Goal: Find contact information: Find contact information

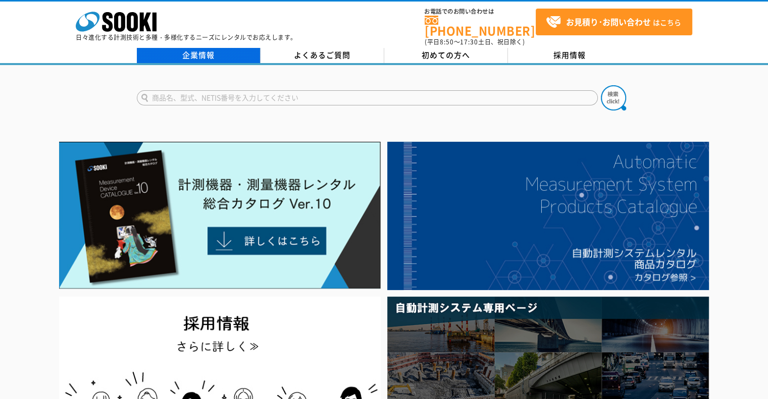
click at [197, 48] on link "企業情報" at bounding box center [199, 55] width 124 height 15
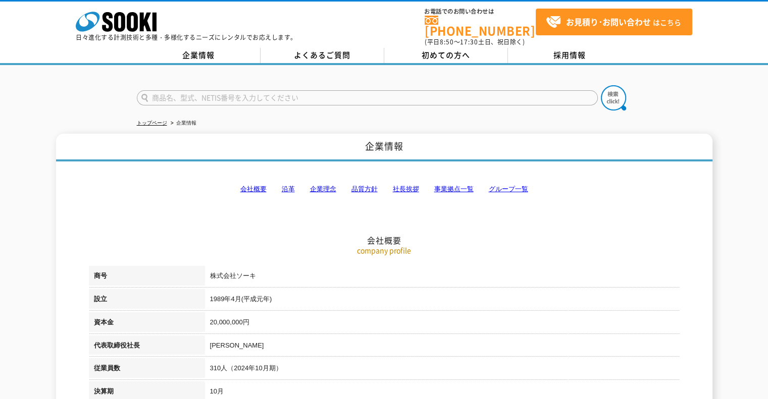
click at [448, 185] on link "事業拠点一覧" at bounding box center [453, 189] width 39 height 8
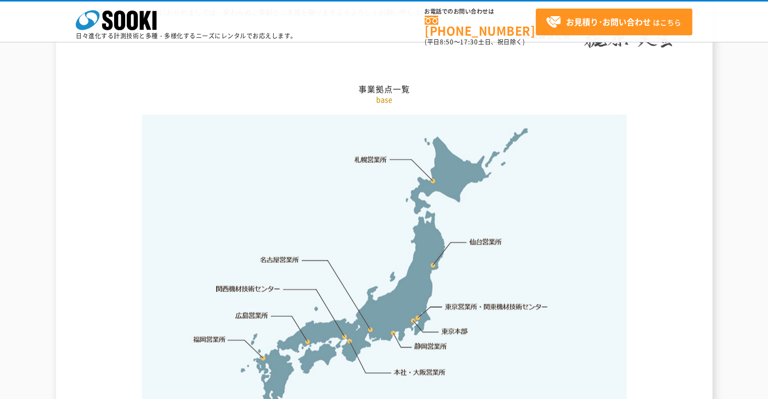
scroll to position [2027, 0]
click at [463, 301] on link "東京営業所・関東機材技術センター" at bounding box center [497, 306] width 104 height 10
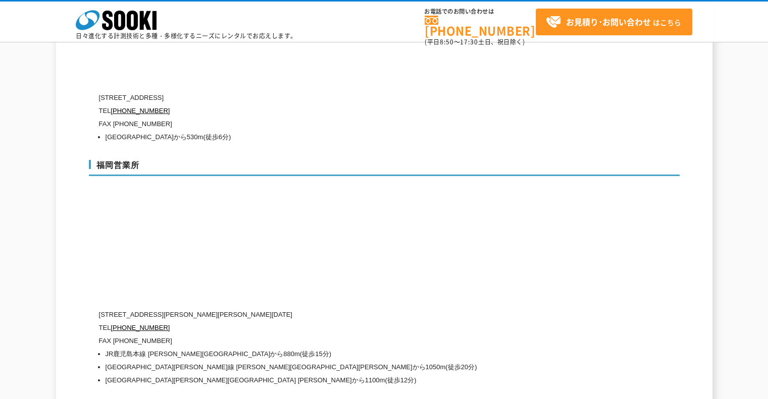
scroll to position [4263, 0]
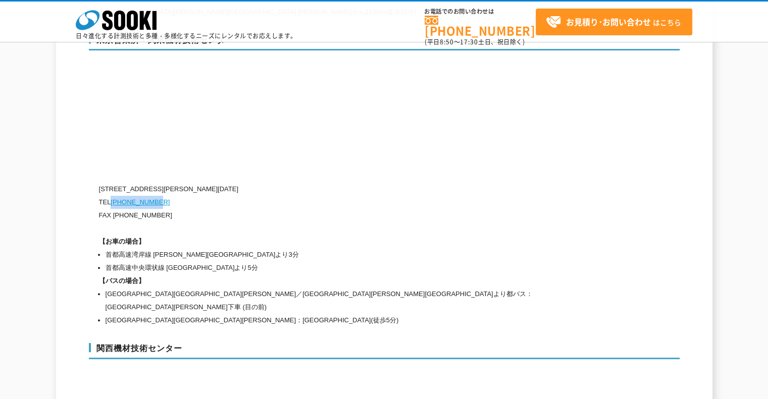
drag, startPoint x: 162, startPoint y: 177, endPoint x: 113, endPoint y: 178, distance: 48.5
click at [113, 196] on p "TEL [PHONE_NUMBER]" at bounding box center [341, 202] width 485 height 13
copy link "[PHONE_NUMBER]"
drag, startPoint x: 175, startPoint y: 191, endPoint x: 113, endPoint y: 196, distance: 61.8
click at [113, 209] on p "FAX [PHONE_NUMBER]" at bounding box center [341, 215] width 485 height 13
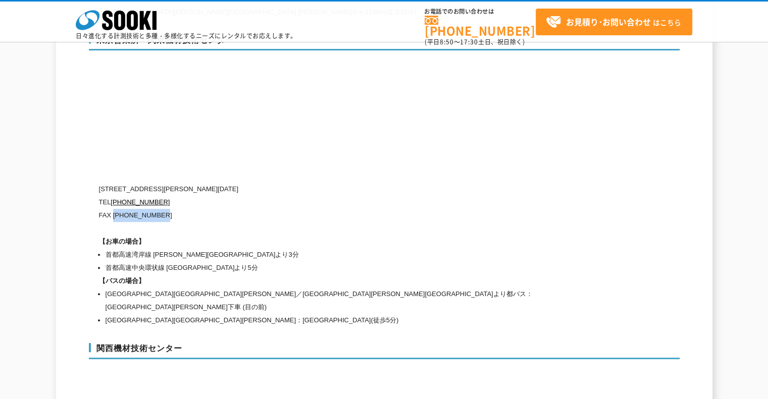
copy p "[PHONE_NUMBER]"
